Goal: Information Seeking & Learning: Learn about a topic

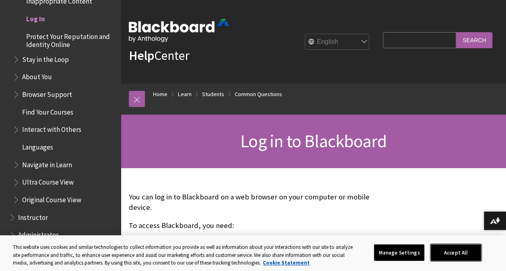
click at [475, 254] on button "Accept All" at bounding box center [456, 252] width 50 height 17
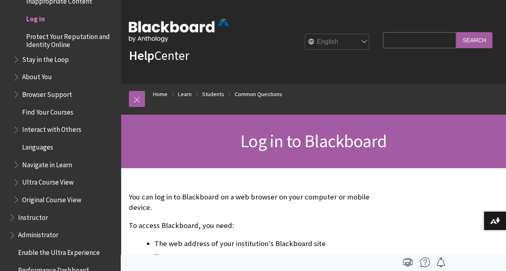
scroll to position [745, 0]
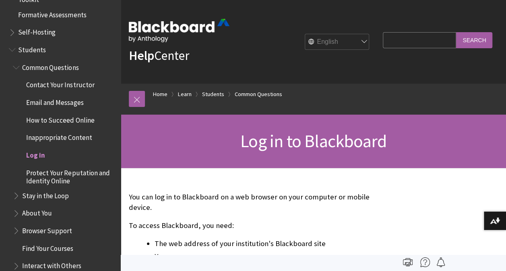
click at [28, 49] on span "Students" at bounding box center [32, 48] width 28 height 11
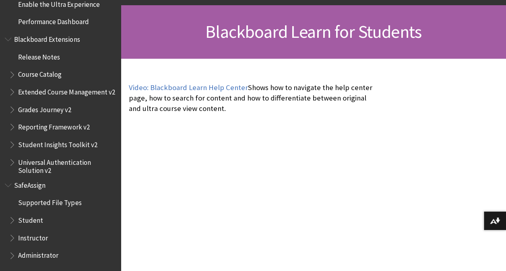
scroll to position [110, 0]
click at [30, 221] on span "Student" at bounding box center [30, 219] width 25 height 11
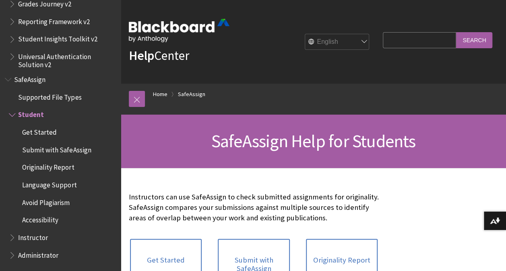
click at [399, 39] on input "Search Query" at bounding box center [419, 40] width 73 height 16
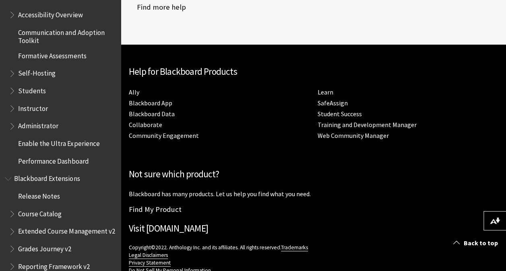
scroll to position [701, 0]
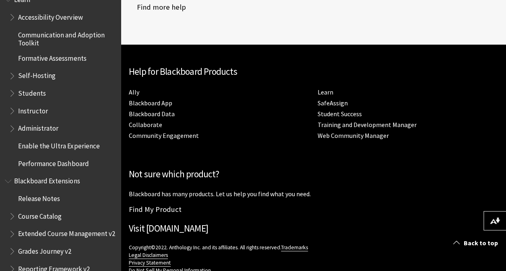
click at [33, 92] on span "Students" at bounding box center [32, 91] width 28 height 11
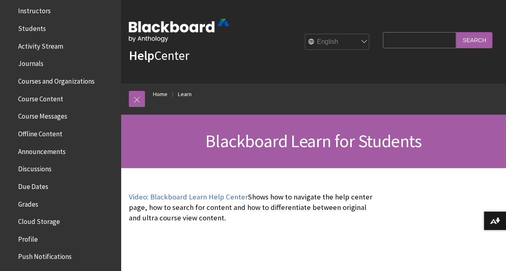
scroll to position [175, 0]
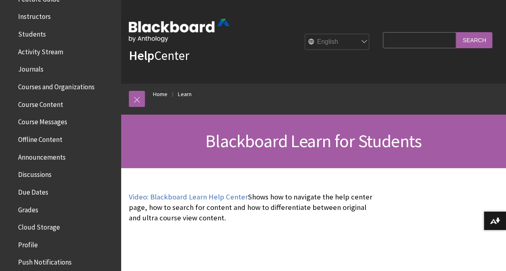
click at [46, 110] on span "Course Content" at bounding box center [62, 105] width 107 height 14
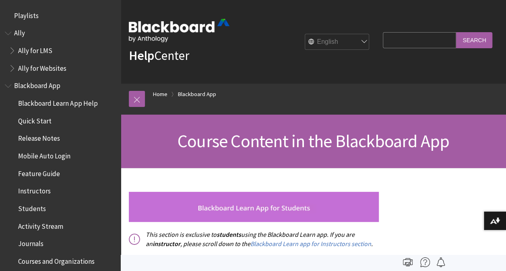
scroll to position [260, 0]
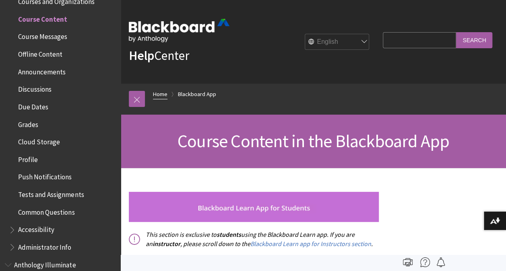
click at [158, 91] on link "Home" at bounding box center [160, 94] width 14 height 10
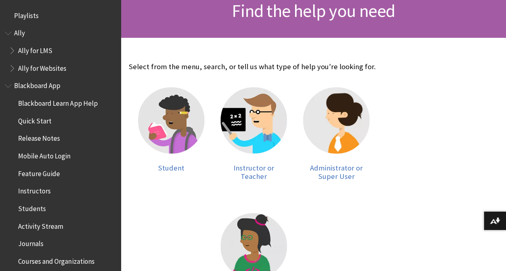
scroll to position [139, 0]
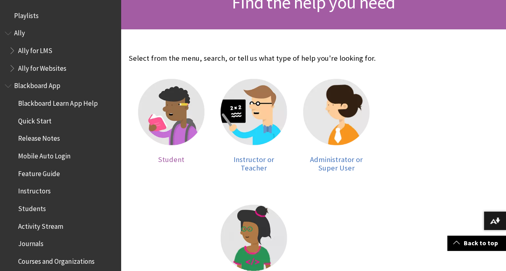
click at [151, 119] on img at bounding box center [171, 112] width 66 height 66
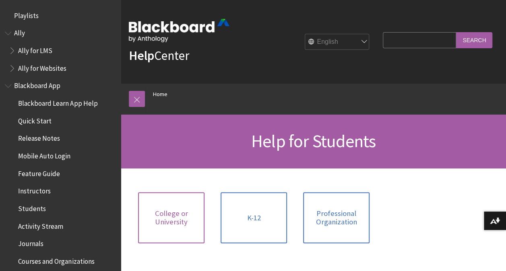
click at [187, 198] on link "College or University" at bounding box center [171, 217] width 66 height 51
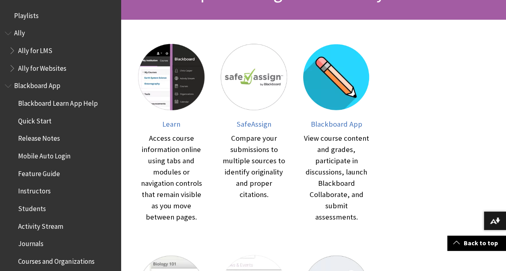
scroll to position [148, 0]
click at [172, 93] on img at bounding box center [171, 77] width 66 height 66
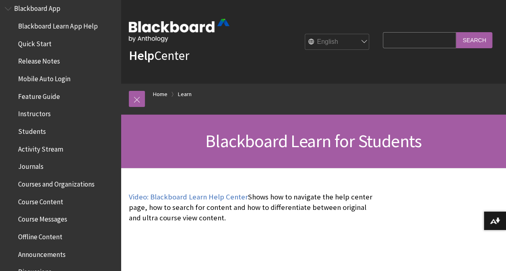
scroll to position [77, 0]
click at [43, 75] on span "Mobile Auto Login" at bounding box center [44, 77] width 52 height 11
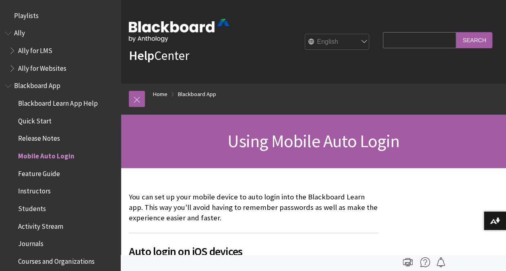
click at [14, 36] on span "Ally" at bounding box center [19, 32] width 11 height 11
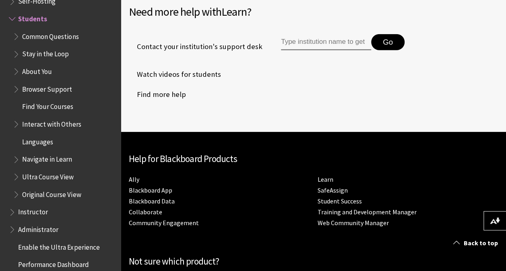
scroll to position [1117, 0]
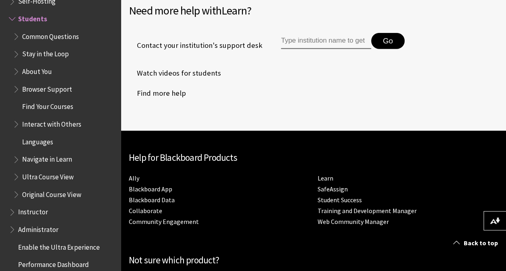
click at [318, 42] on input "Type institution name to get support" at bounding box center [326, 41] width 90 height 16
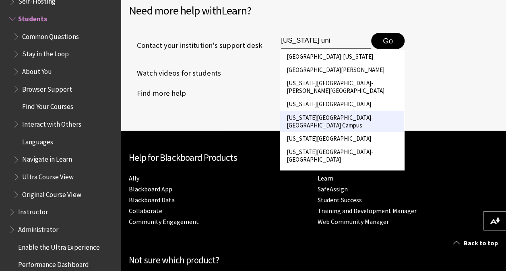
type input "[US_STATE] uni"
click at [327, 111] on li "[US_STATE][GEOGRAPHIC_DATA]-[GEOGRAPHIC_DATA] Campus" at bounding box center [342, 121] width 124 height 21
